Goal: Find specific page/section: Find specific page/section

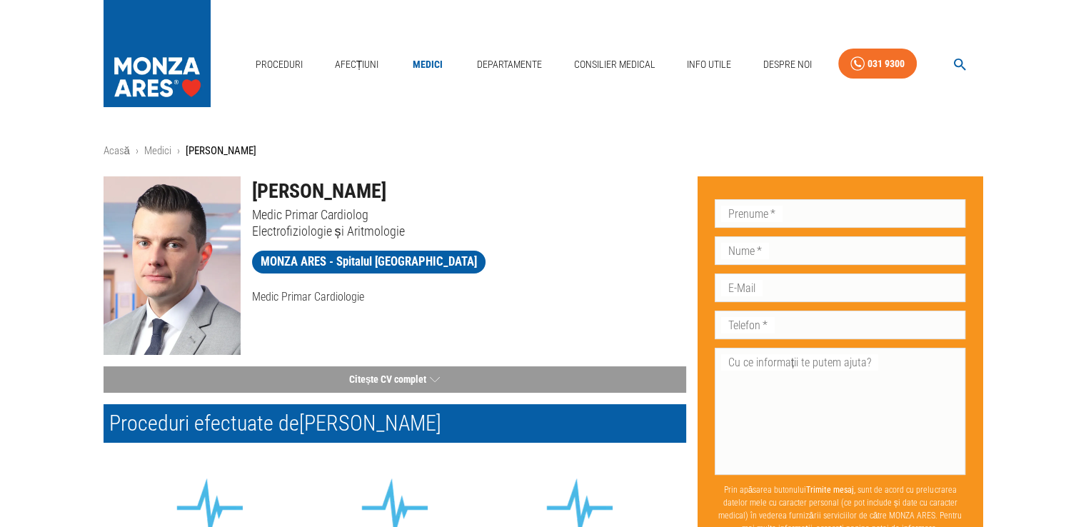
click at [429, 64] on link "Medici" at bounding box center [428, 64] width 46 height 29
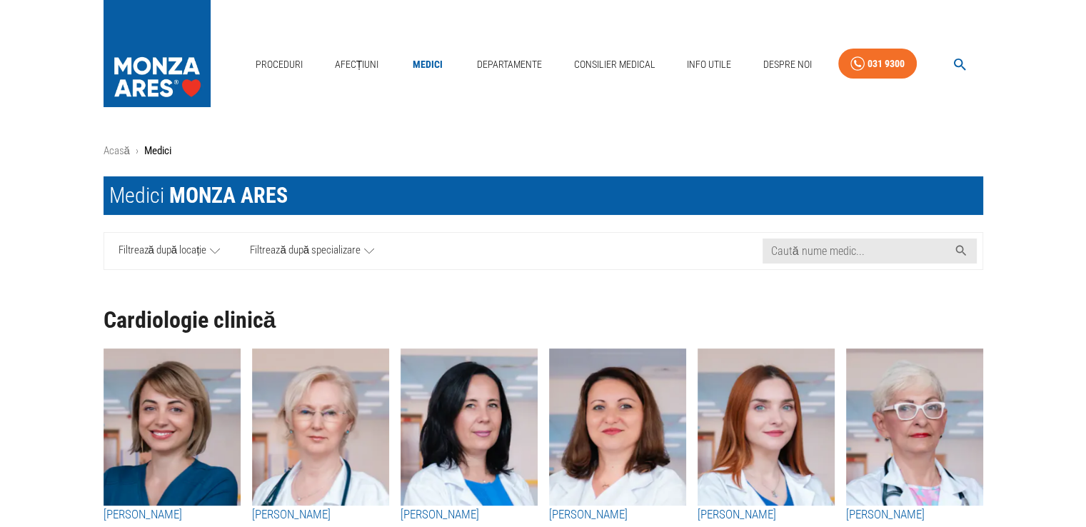
click at [352, 249] on span "Filtrează după specializare" at bounding box center [305, 251] width 111 height 18
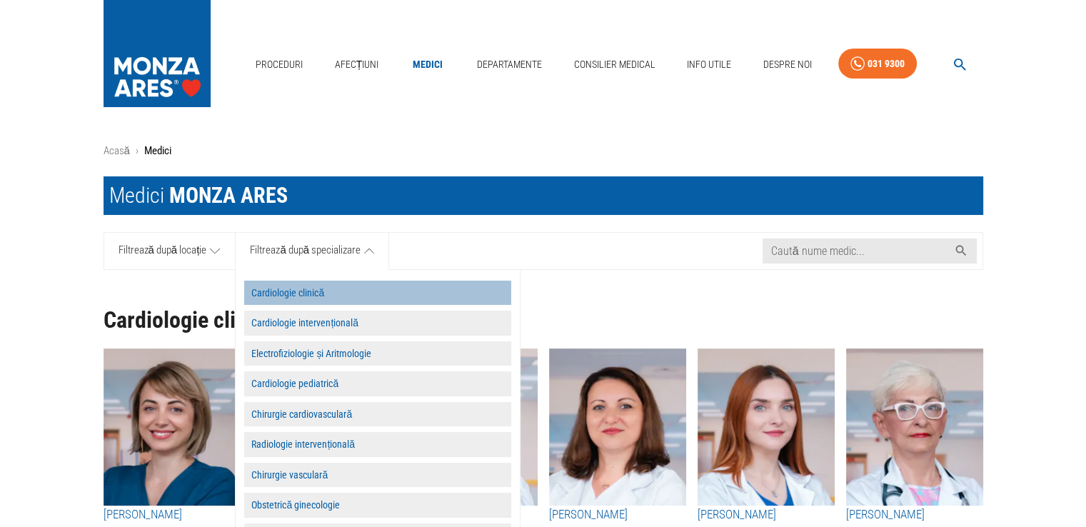
click at [330, 291] on button "Cardiologie clinică" at bounding box center [377, 292] width 267 height 25
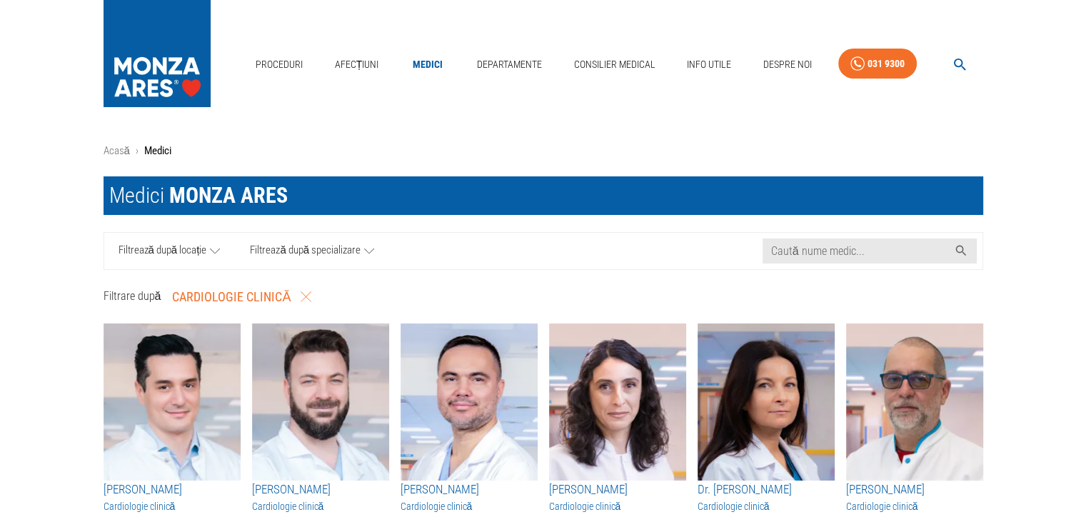
click at [200, 252] on span "Filtrează după locație" at bounding box center [162, 251] width 88 height 18
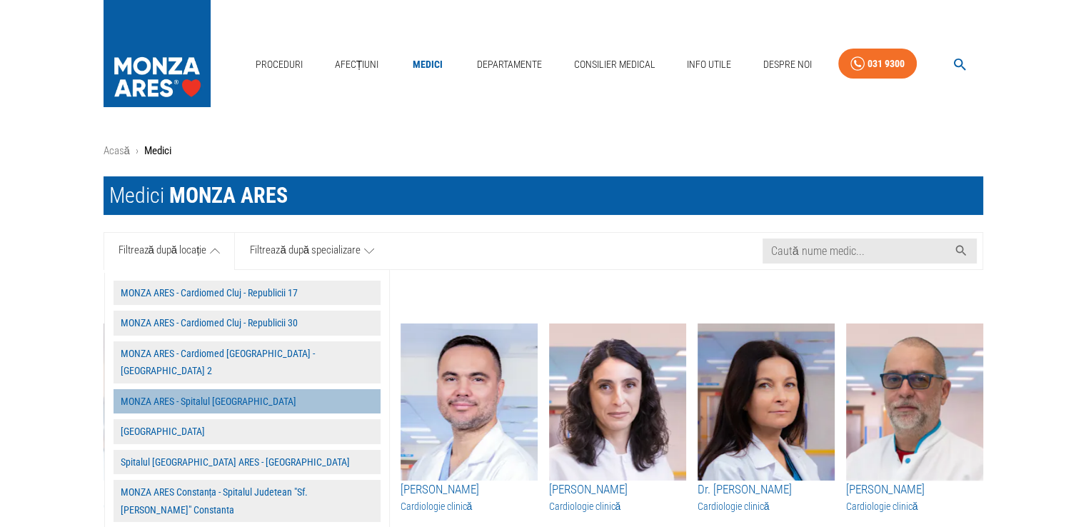
click at [205, 389] on button "MONZA ARES - Spitalul [GEOGRAPHIC_DATA]" at bounding box center [246, 401] width 267 height 25
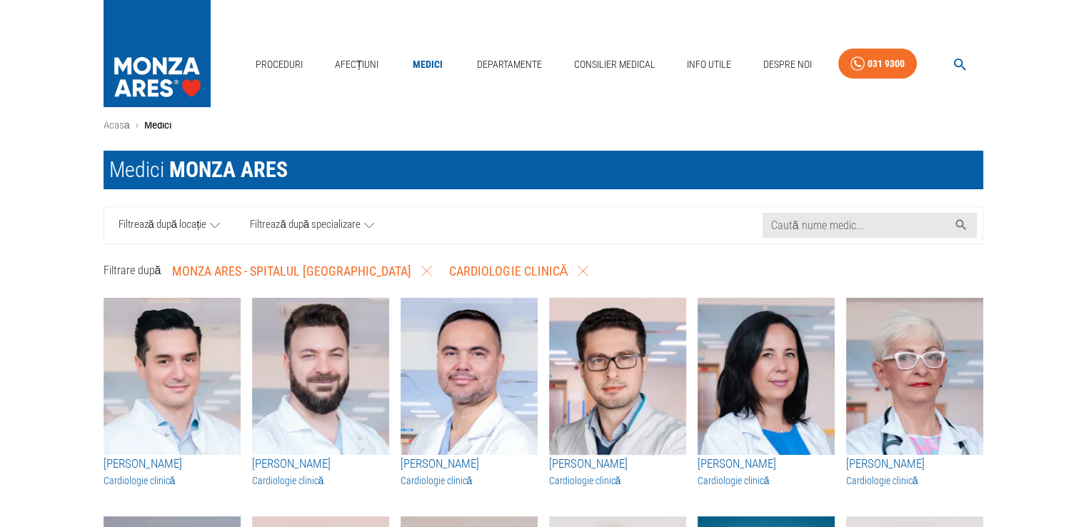
scroll to position [17, 0]
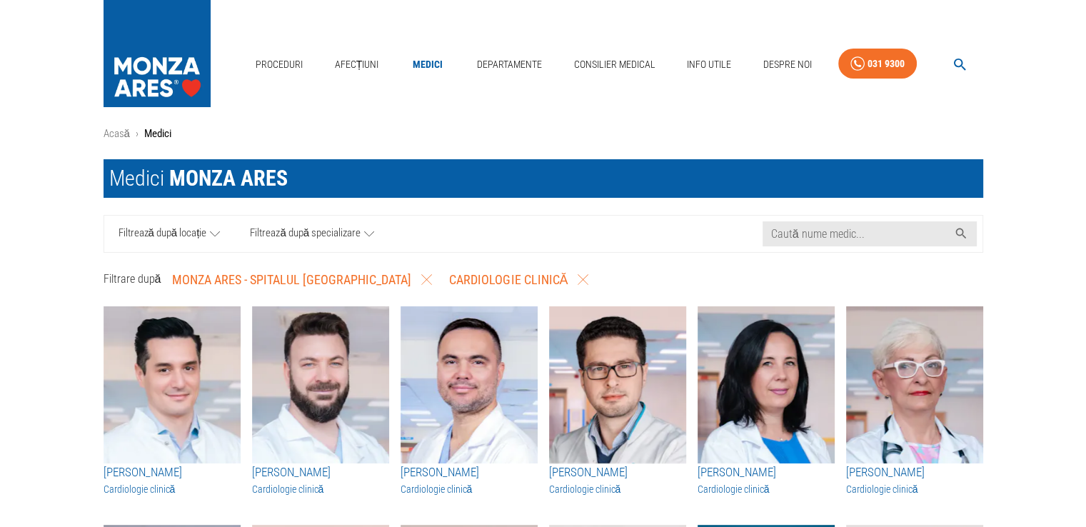
click at [305, 220] on link "Filtrează după specializare" at bounding box center [312, 234] width 154 height 36
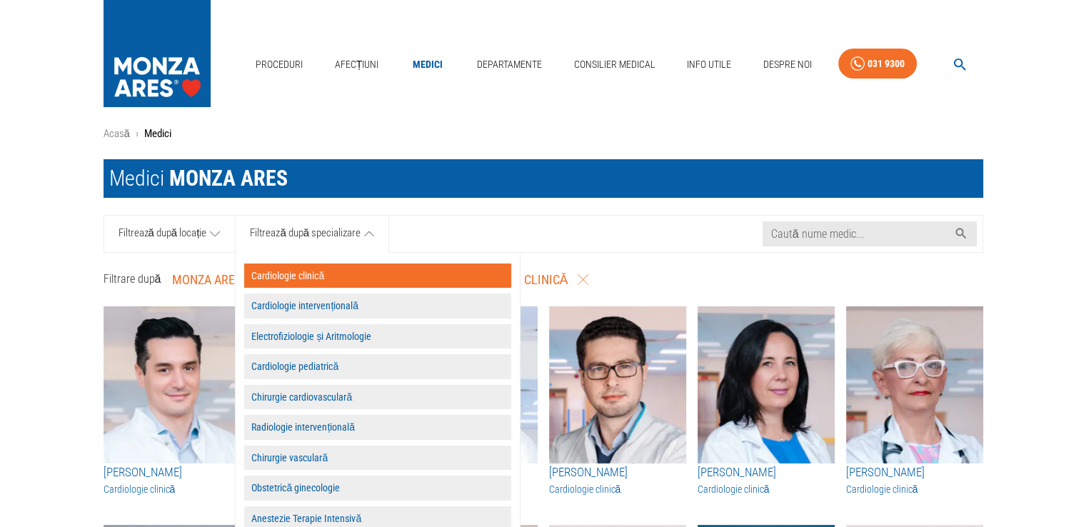
click at [311, 332] on button "Electrofiziologie și Aritmologie" at bounding box center [377, 336] width 267 height 25
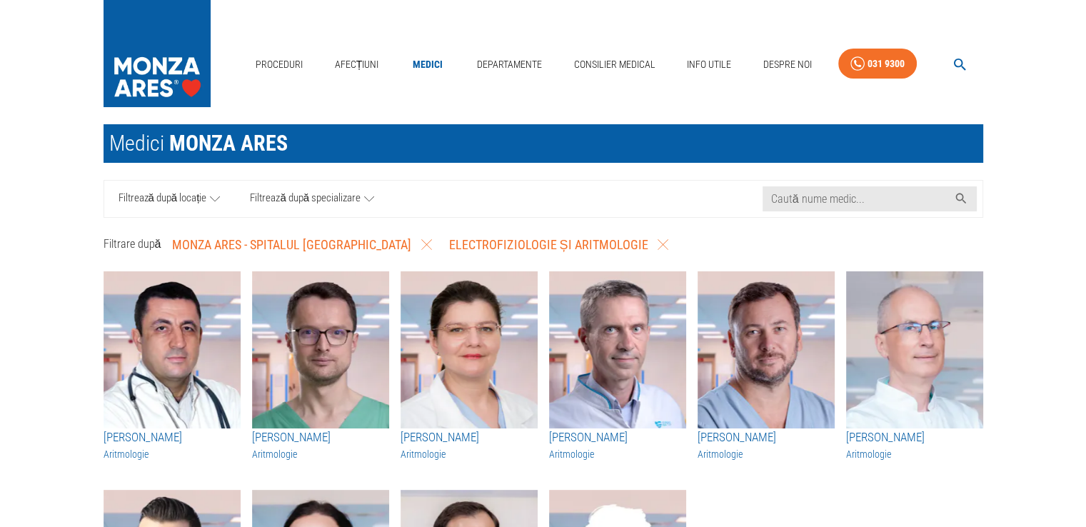
scroll to position [0, 0]
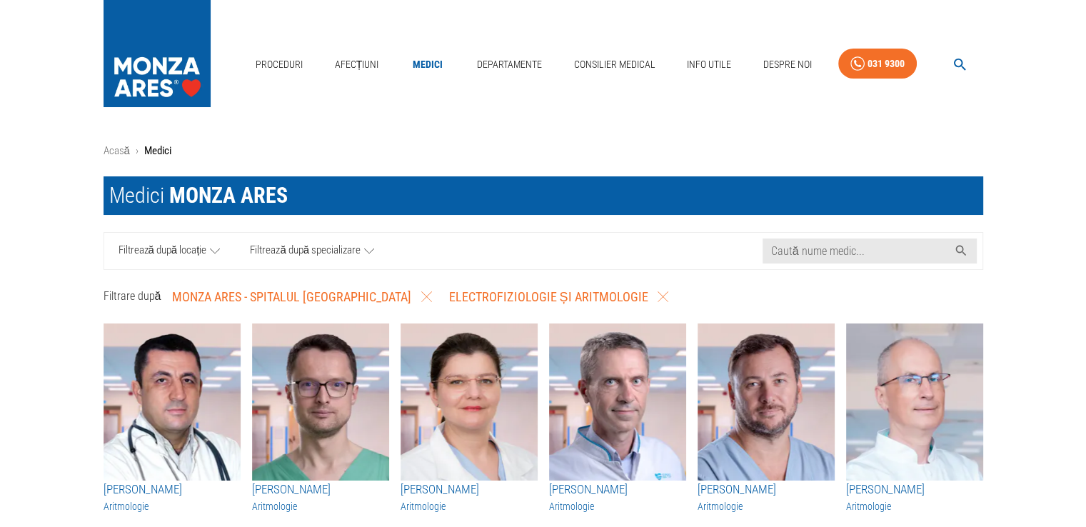
click at [338, 240] on link "Filtrează după specializare" at bounding box center [312, 251] width 154 height 36
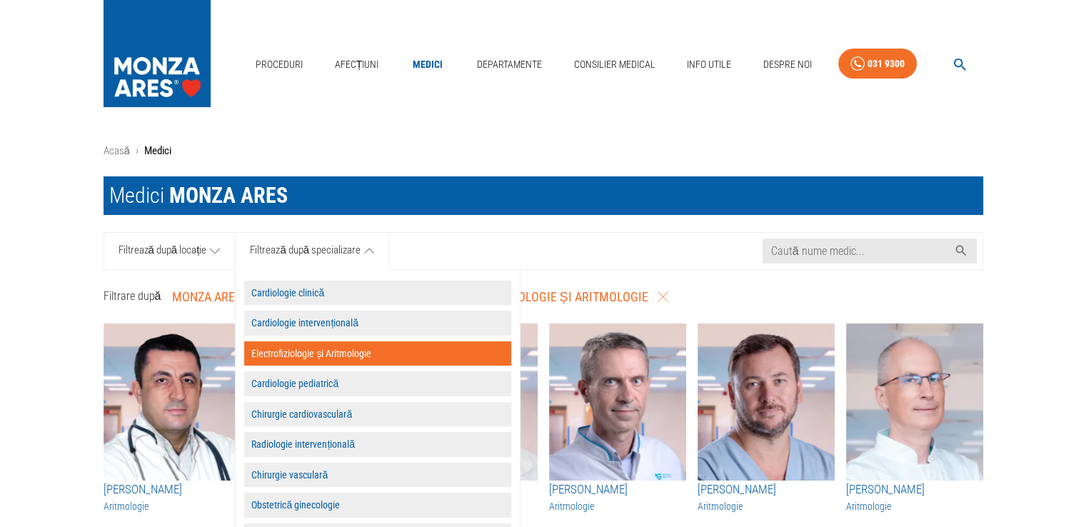
click at [300, 298] on button "Cardiologie clinică" at bounding box center [377, 292] width 267 height 25
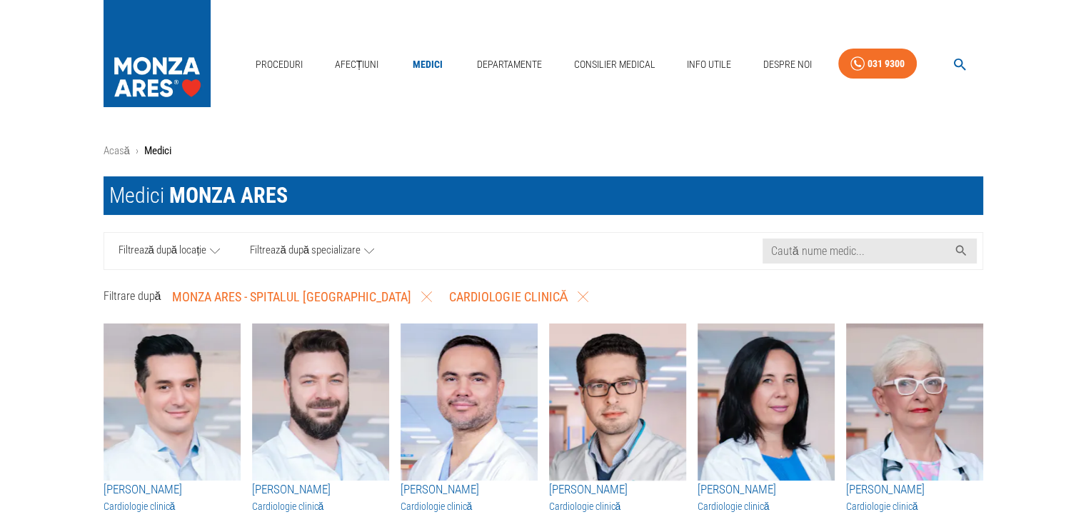
drag, startPoint x: 242, startPoint y: 483, endPoint x: 321, endPoint y: 487, distance: 79.3
click at [321, 487] on div "[PERSON_NAME] Cardiologie clinică" at bounding box center [315, 421] width 148 height 218
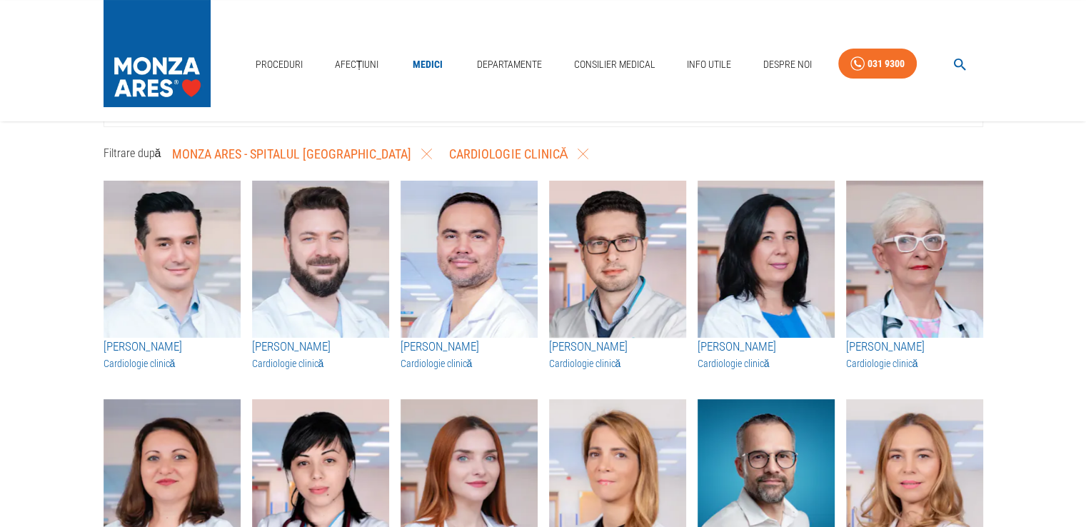
scroll to position [172, 0]
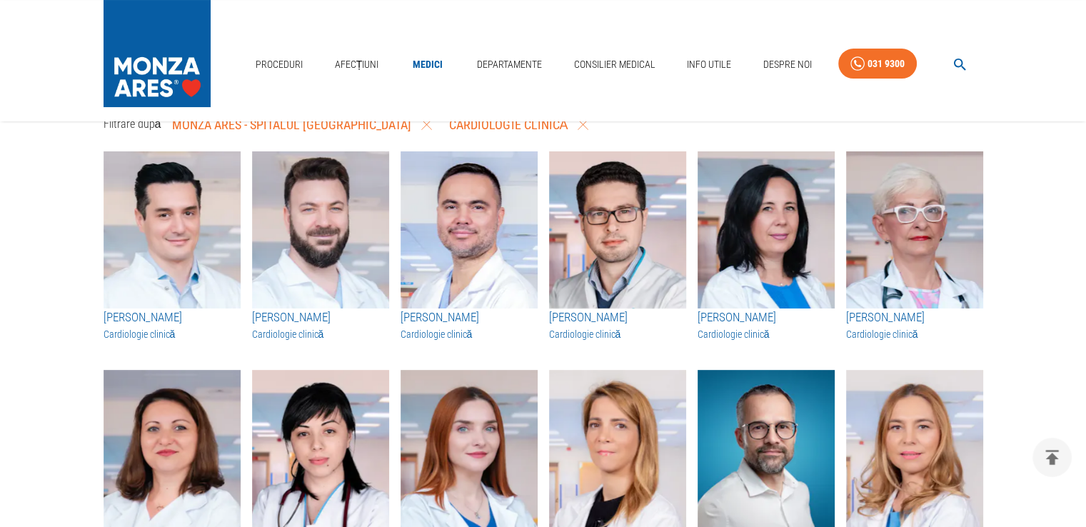
drag, startPoint x: 395, startPoint y: 314, endPoint x: 477, endPoint y: 313, distance: 82.1
click at [477, 313] on div "[PERSON_NAME] Cardiologie clinică" at bounding box center [463, 249] width 148 height 218
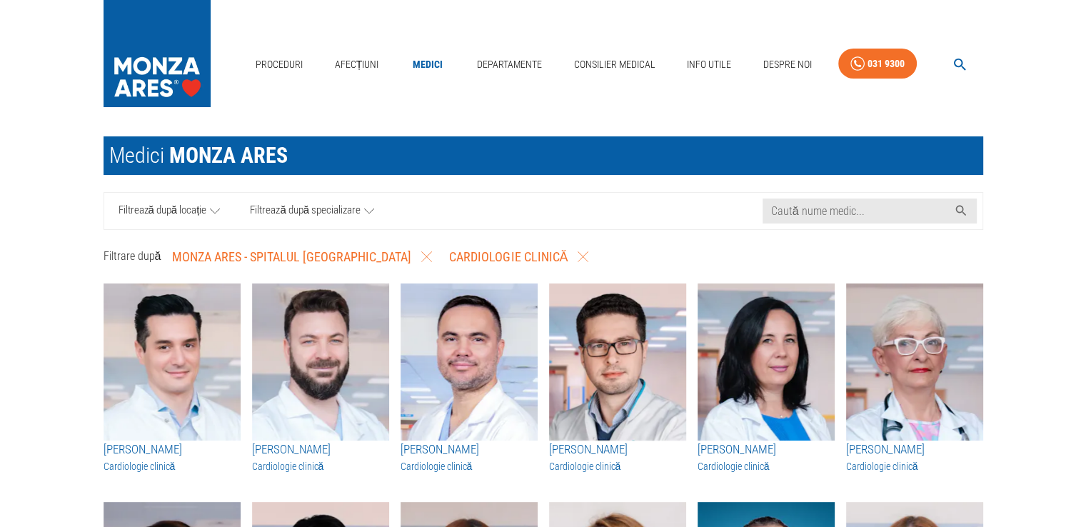
scroll to position [29, 0]
